Goal: Task Accomplishment & Management: Manage account settings

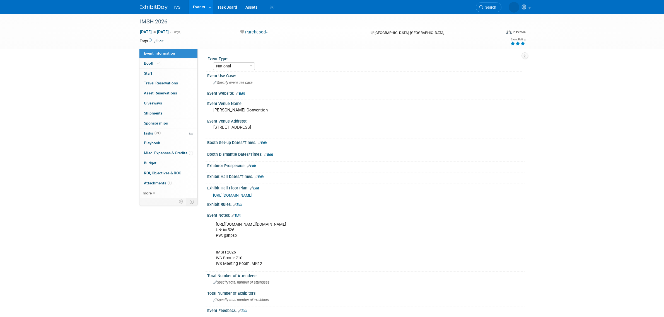
select select "National"
click at [203, 11] on link "Events" at bounding box center [199, 7] width 20 height 14
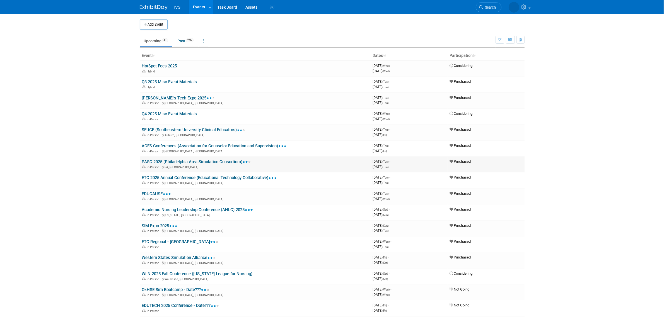
click at [219, 161] on link "PASC 2025 (Philadelphia Area Simulation Consortium)" at bounding box center [196, 161] width 109 height 5
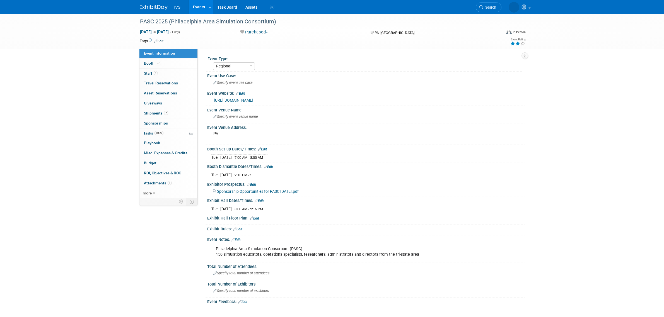
select select "Regional"
drag, startPoint x: 235, startPoint y: 156, endPoint x: 277, endPoint y: 156, distance: 41.5
click at [267, 156] on tr "Tue. Oct 14, 2025 7:00 AM - 8:00 AM" at bounding box center [239, 157] width 56 height 6
click at [267, 156] on td at bounding box center [265, 157] width 3 height 6
click at [198, 3] on link "Events" at bounding box center [199, 7] width 20 height 14
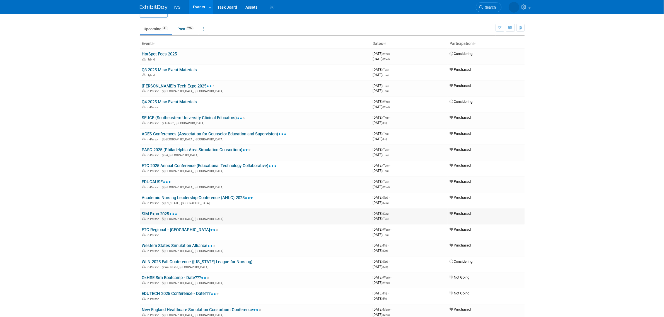
scroll to position [23, 0]
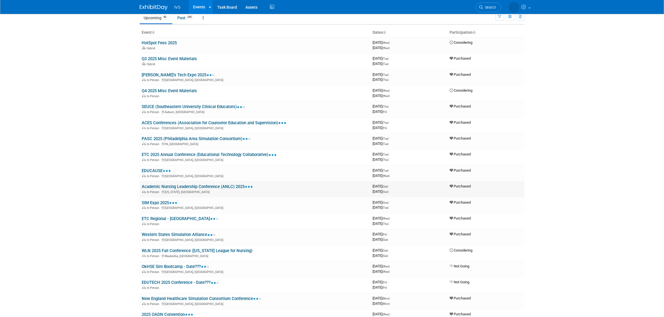
click at [192, 184] on link "Academic Nursing Leadership Conference (ANLC) 2025" at bounding box center [197, 186] width 111 height 5
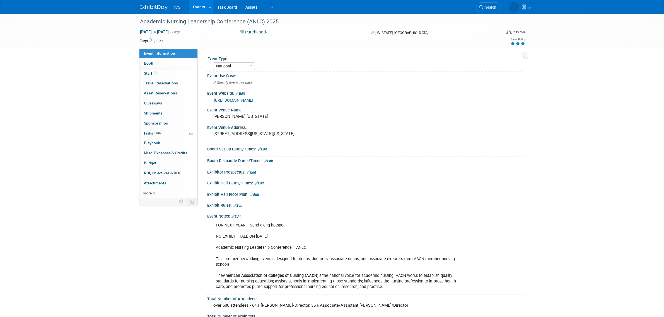
select select "National"
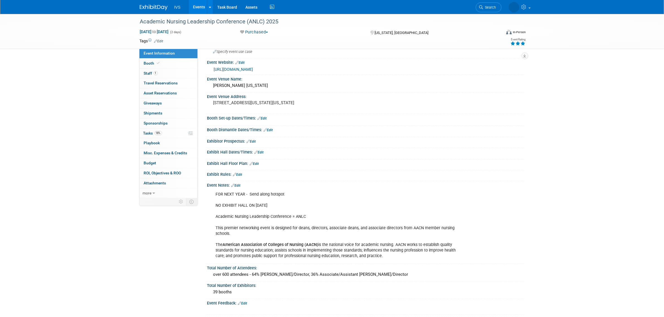
scroll to position [46, 0]
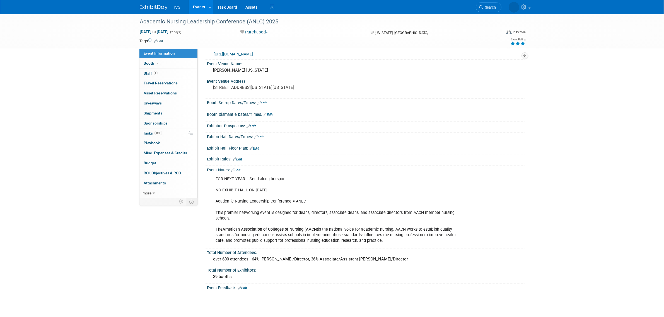
click at [262, 103] on link "Edit" at bounding box center [262, 103] width 9 height 4
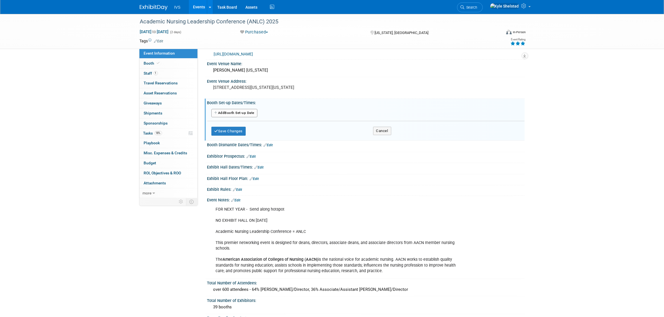
click at [253, 112] on button "Add Another Booth Set-up Date" at bounding box center [234, 113] width 46 height 8
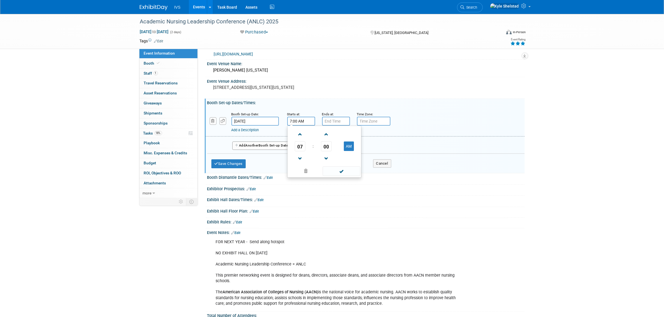
click at [307, 117] on input "7:00 AM" at bounding box center [301, 121] width 28 height 9
click at [299, 147] on span "07" at bounding box center [300, 146] width 11 height 10
click at [355, 133] on td "03" at bounding box center [351, 134] width 18 height 15
click at [345, 145] on button "AM" at bounding box center [349, 146] width 10 height 9
type input "3:00 PM"
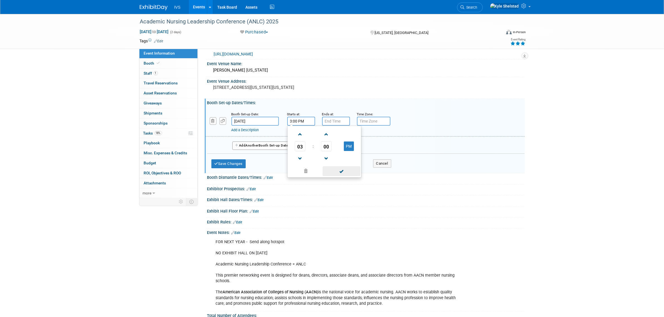
click at [341, 171] on span at bounding box center [342, 171] width 38 height 10
click at [336, 119] on input "7:00 PM" at bounding box center [336, 121] width 28 height 9
click at [333, 145] on span "07" at bounding box center [335, 146] width 11 height 10
click at [368, 148] on td "06" at bounding box center [368, 149] width 18 height 15
type input "6:00 PM"
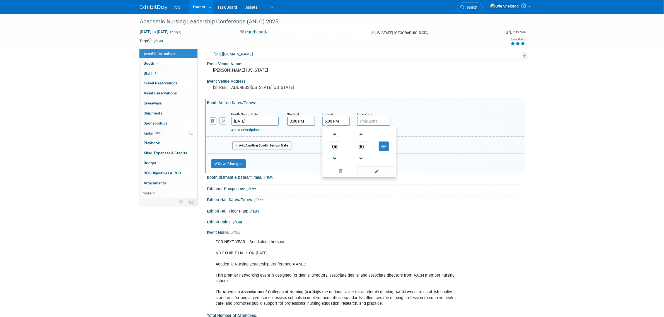
click at [373, 172] on span at bounding box center [376, 171] width 38 height 10
click at [232, 162] on button "Save Changes" at bounding box center [228, 163] width 35 height 9
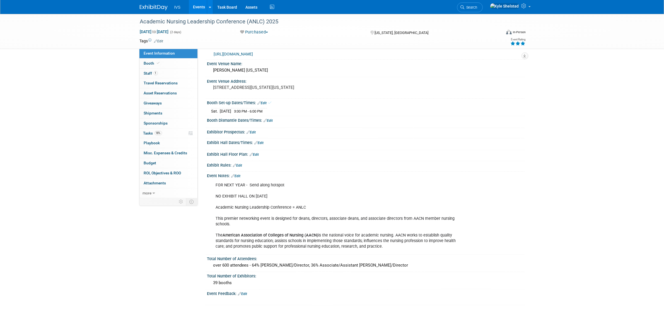
click at [269, 120] on link "Edit" at bounding box center [268, 121] width 9 height 4
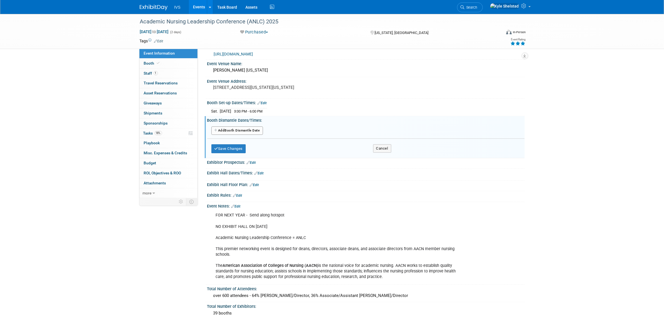
click at [252, 131] on button "Add Another Booth Dismantle Date" at bounding box center [237, 131] width 52 height 8
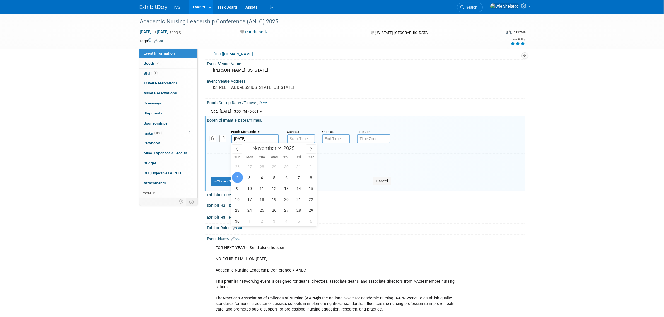
click at [255, 141] on input "Nov 2, 2025" at bounding box center [254, 138] width 47 height 9
click at [291, 143] on div "Add a Description Description:" at bounding box center [350, 146] width 238 height 7
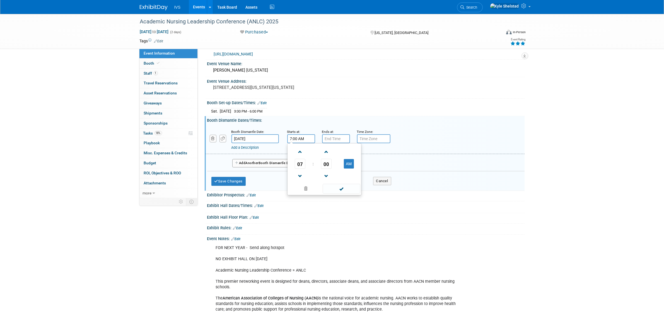
click at [299, 137] on input "7:00 AM" at bounding box center [301, 138] width 28 height 9
click at [302, 164] on span "07" at bounding box center [300, 164] width 11 height 10
click at [331, 169] on td "06" at bounding box center [333, 167] width 18 height 15
click at [324, 164] on span "00" at bounding box center [326, 164] width 11 height 10
click at [335, 170] on td "30" at bounding box center [333, 167] width 18 height 15
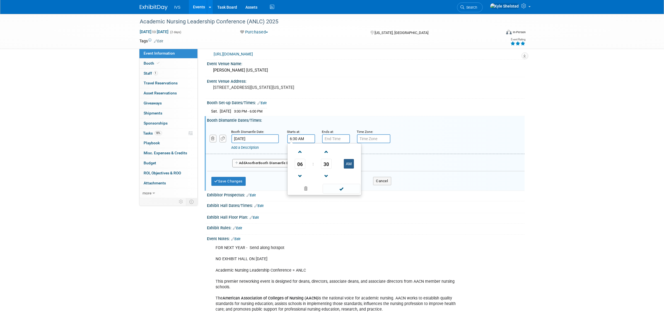
click at [349, 167] on button "AM" at bounding box center [349, 163] width 10 height 9
type input "6:30 PM"
click at [340, 189] on span at bounding box center [342, 189] width 38 height 10
click at [335, 139] on input "7:00 PM" at bounding box center [336, 138] width 28 height 9
click at [332, 168] on span "07" at bounding box center [335, 164] width 11 height 10
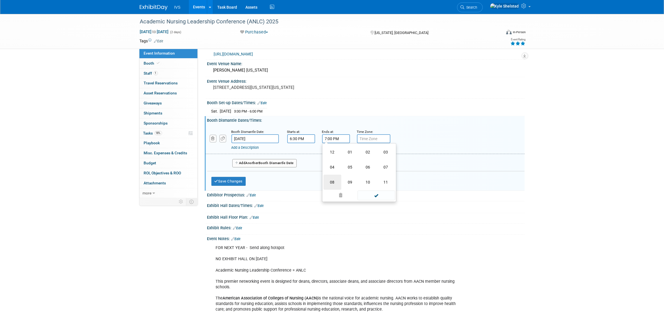
click at [333, 180] on td "08" at bounding box center [332, 182] width 18 height 15
click at [360, 165] on span "00" at bounding box center [361, 164] width 11 height 10
click at [370, 165] on td "30" at bounding box center [368, 167] width 18 height 15
type input "8:30 PM"
click at [373, 192] on span at bounding box center [376, 189] width 38 height 10
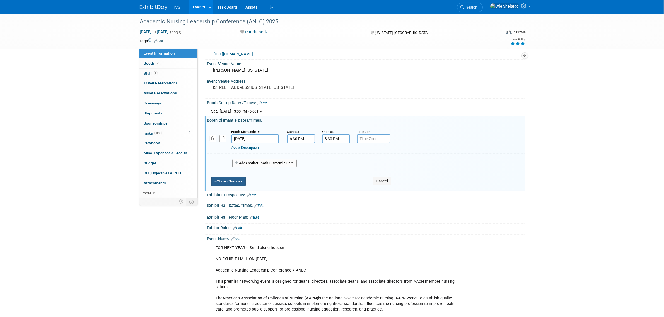
click at [234, 177] on button "Save Changes" at bounding box center [228, 181] width 35 height 9
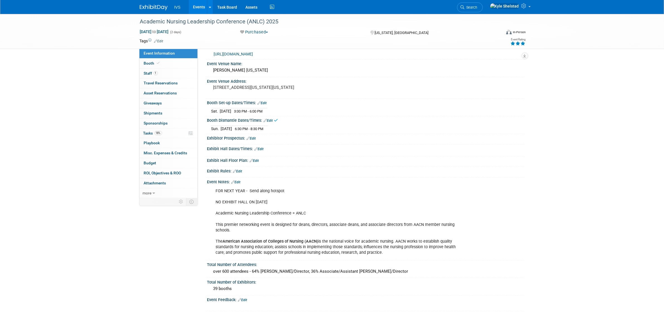
click at [263, 148] on link "Edit" at bounding box center [259, 149] width 9 height 4
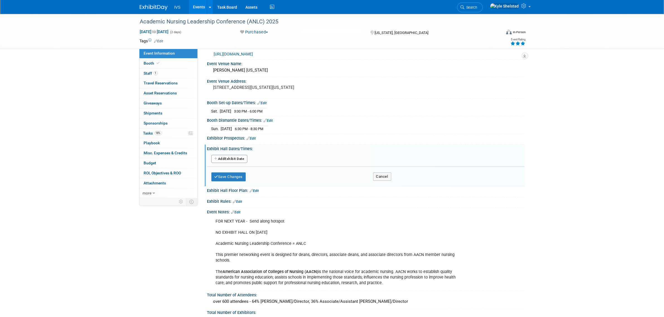
click at [235, 158] on button "Add Another Exhibit Date" at bounding box center [229, 159] width 36 height 8
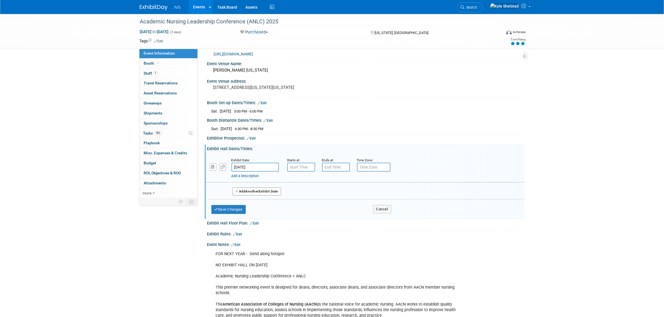
click at [260, 163] on input "Nov 1, 2025" at bounding box center [254, 167] width 47 height 9
click at [236, 204] on span "2" at bounding box center [237, 206] width 11 height 11
type input "Nov 2, 2025"
click at [298, 165] on input "7:00 AM" at bounding box center [301, 167] width 28 height 9
click at [324, 192] on span "00" at bounding box center [326, 192] width 11 height 10
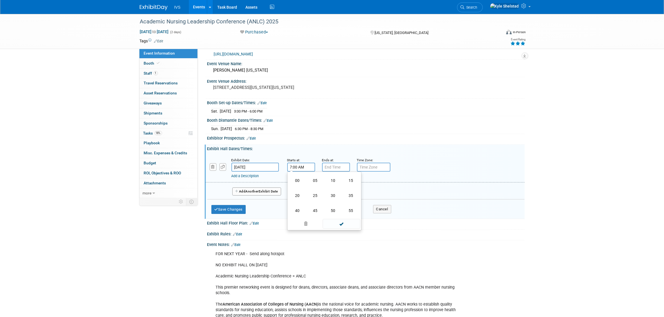
click at [335, 195] on td "30" at bounding box center [333, 195] width 18 height 15
type input "7:30 AM"
click at [338, 218] on span at bounding box center [342, 217] width 38 height 10
click at [335, 165] on input "7:00 PM" at bounding box center [336, 167] width 28 height 9
click at [332, 192] on span "07" at bounding box center [335, 192] width 11 height 10
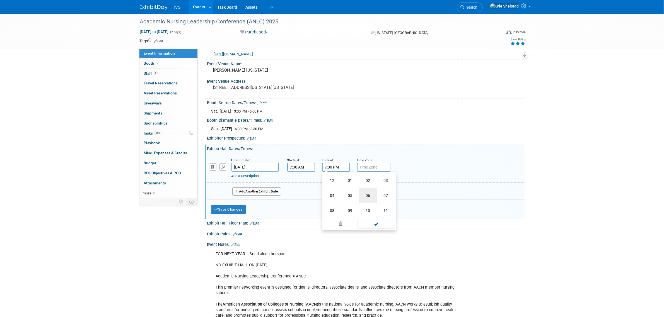
click at [369, 193] on td "06" at bounding box center [368, 195] width 18 height 15
click at [361, 194] on span "00" at bounding box center [361, 192] width 11 height 10
click at [372, 197] on td "30" at bounding box center [368, 195] width 18 height 15
type input "6:30 PM"
click at [372, 217] on span at bounding box center [376, 217] width 38 height 10
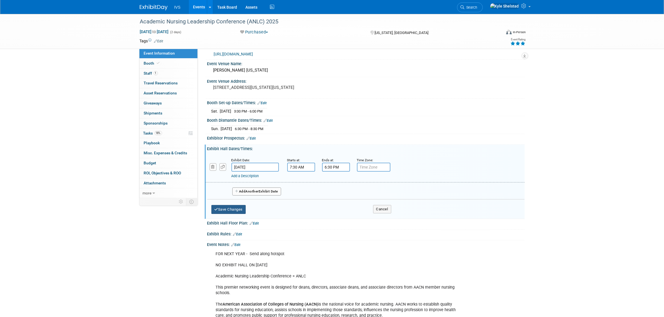
click at [236, 209] on button "Save Changes" at bounding box center [228, 209] width 35 height 9
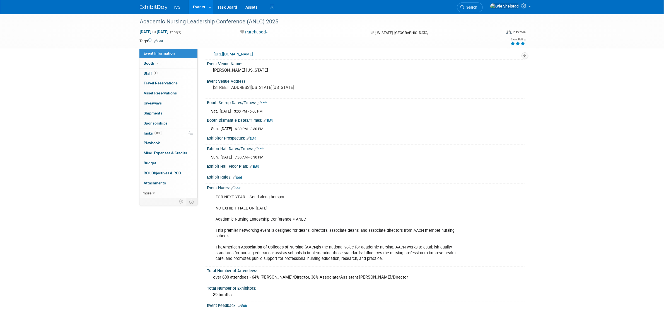
click at [202, 7] on link "Events" at bounding box center [199, 7] width 20 height 14
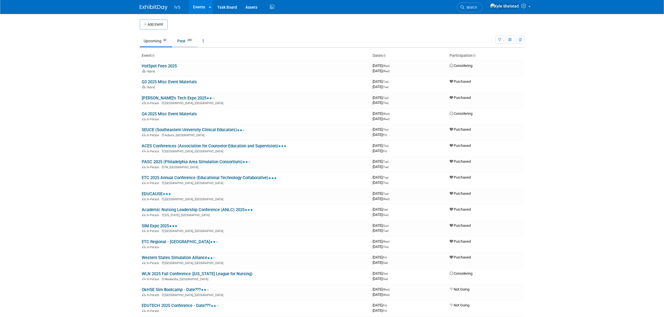
click at [183, 43] on link "Past 245" at bounding box center [185, 41] width 24 height 11
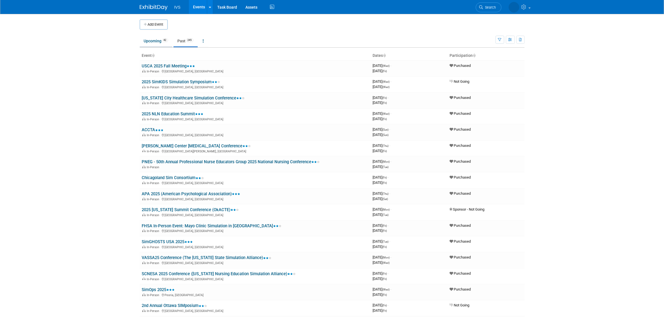
click at [149, 45] on link "Upcoming 42" at bounding box center [156, 41] width 33 height 11
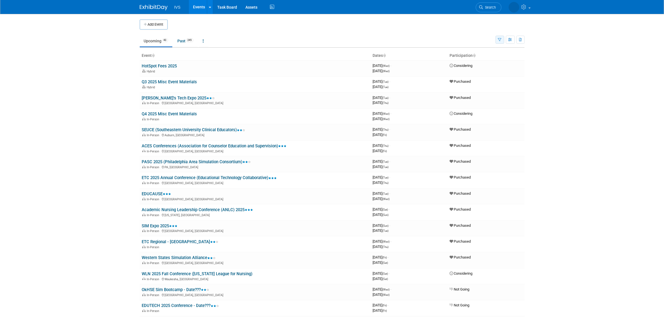
click at [495, 41] on button "button" at bounding box center [499, 40] width 9 height 8
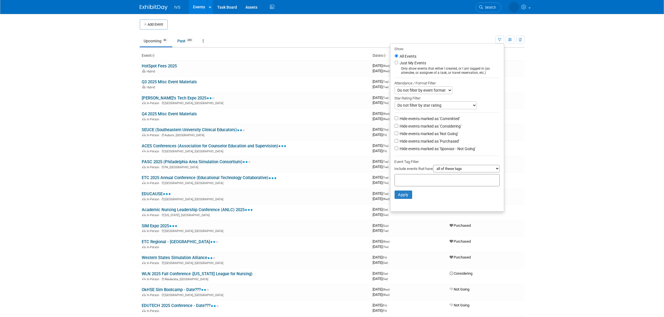
click at [636, 74] on body "IVS Events Add Event Bulk Upload Events Shareable Event Boards Recently Viewed …" at bounding box center [332, 158] width 664 height 317
